Goal: Task Accomplishment & Management: Use online tool/utility

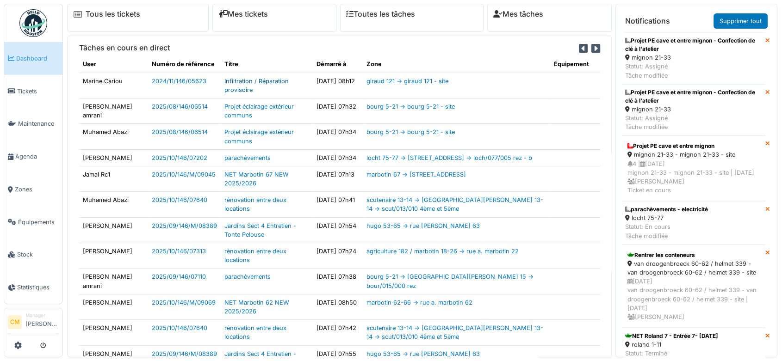
click at [237, 80] on link "Infiltration / Réparation provisoire" at bounding box center [256, 86] width 64 height 16
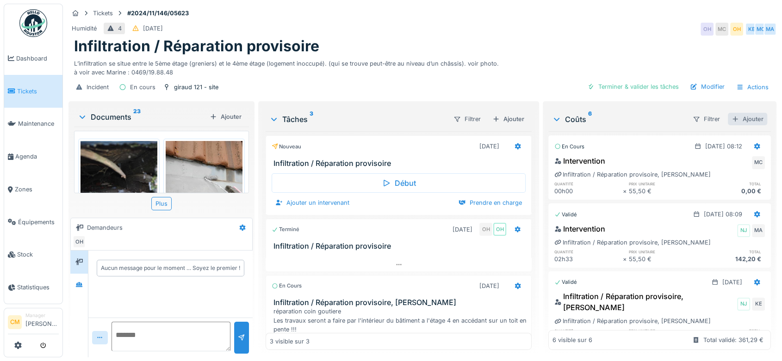
click at [728, 121] on div "Ajouter" at bounding box center [747, 119] width 39 height 12
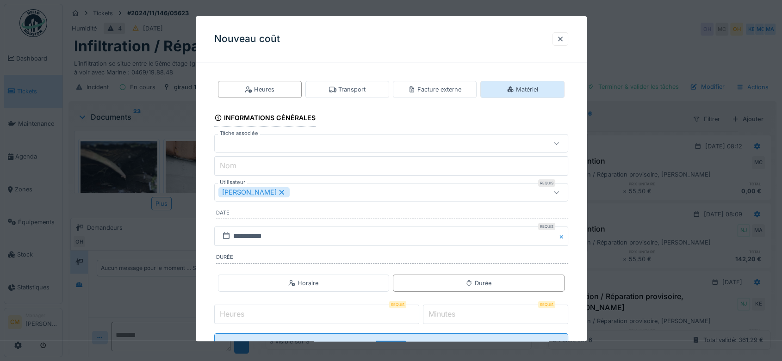
click at [526, 91] on div "Matériel" at bounding box center [522, 89] width 31 height 9
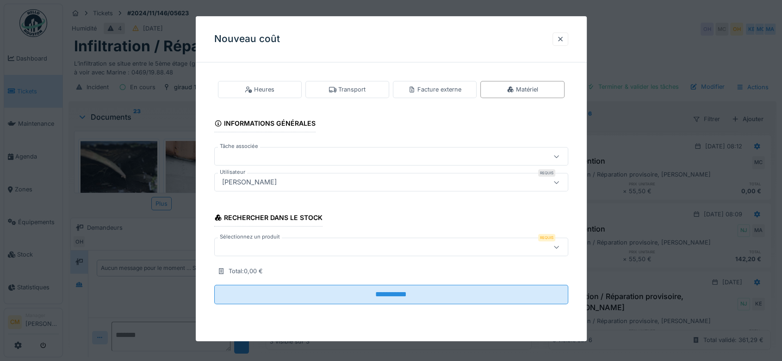
click at [333, 252] on div at bounding box center [391, 247] width 354 height 19
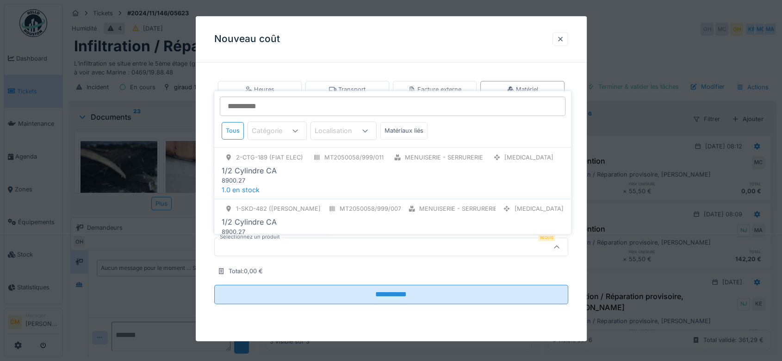
click at [294, 132] on icon at bounding box center [294, 131] width 7 height 6
click at [356, 132] on div at bounding box center [365, 131] width 22 height 18
click at [281, 129] on div "Catégorie" at bounding box center [273, 131] width 43 height 10
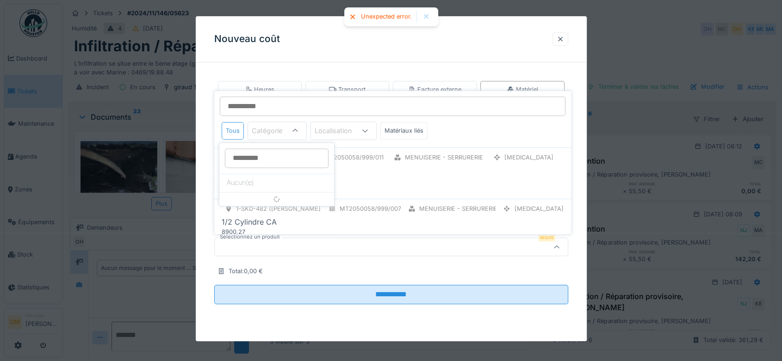
click at [229, 128] on div "Tous" at bounding box center [233, 130] width 22 height 17
click at [360, 130] on div at bounding box center [365, 131] width 22 height 18
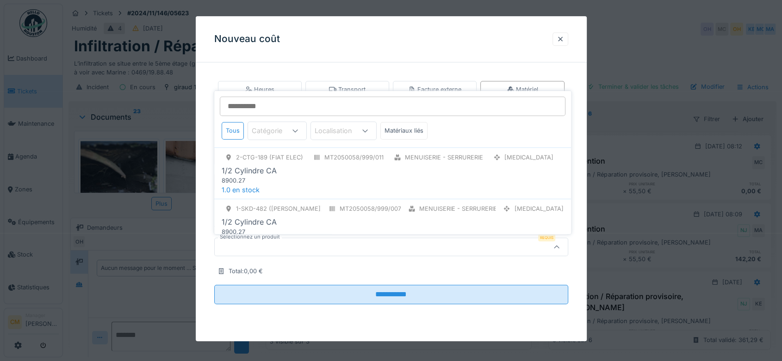
click at [262, 130] on div "Catégorie" at bounding box center [273, 131] width 43 height 10
click at [476, 125] on div "Tous Catégorie Localisation Matériaux liés" at bounding box center [392, 135] width 357 height 26
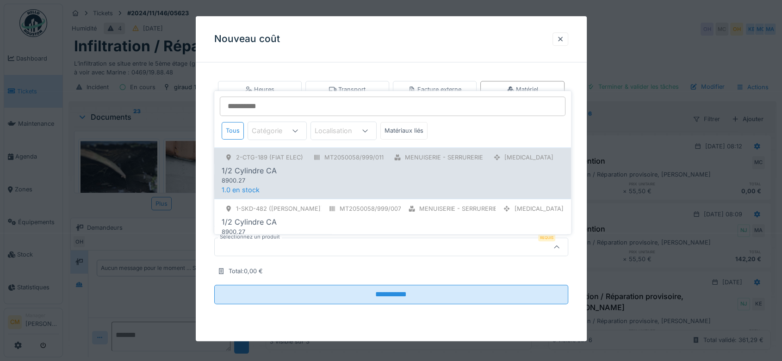
scroll to position [51, 0]
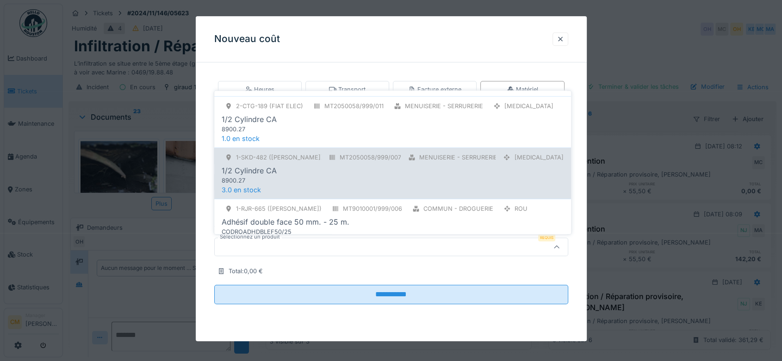
click at [243, 173] on div "1/2 Cylindre CA" at bounding box center [249, 170] width 55 height 11
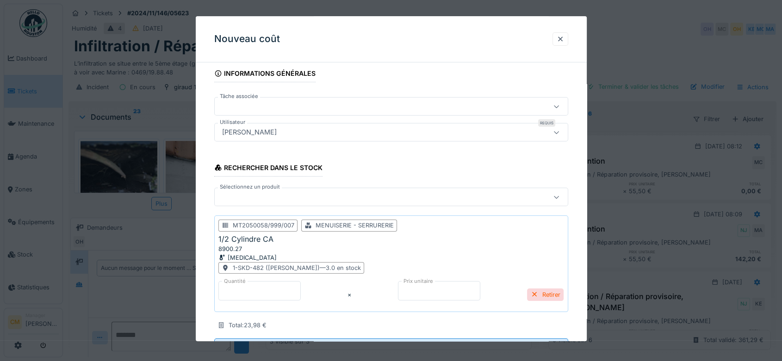
scroll to position [92, 0]
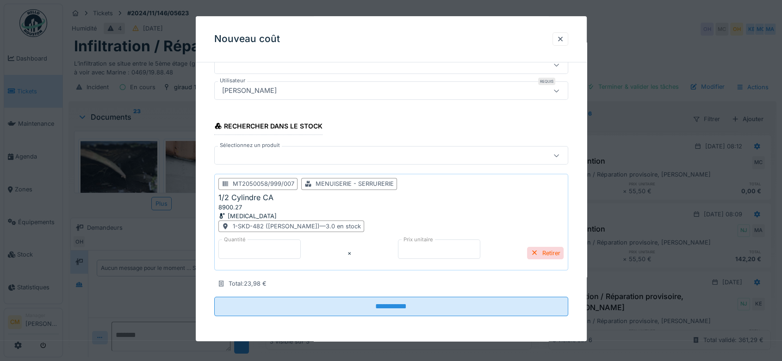
click at [245, 253] on input "*" at bounding box center [259, 249] width 82 height 19
type input "*"
click at [563, 38] on div at bounding box center [560, 39] width 7 height 9
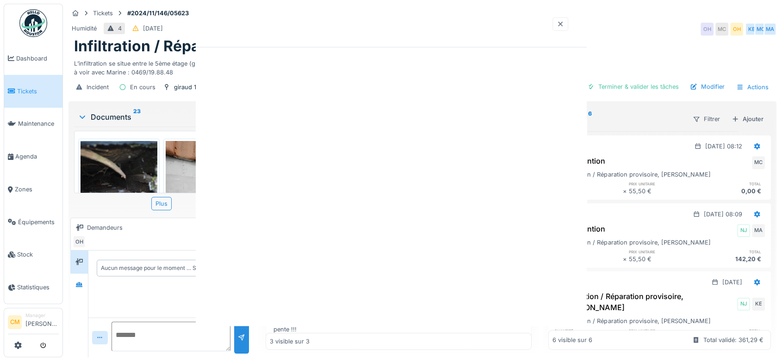
scroll to position [0, 0]
